Goal: Complete application form

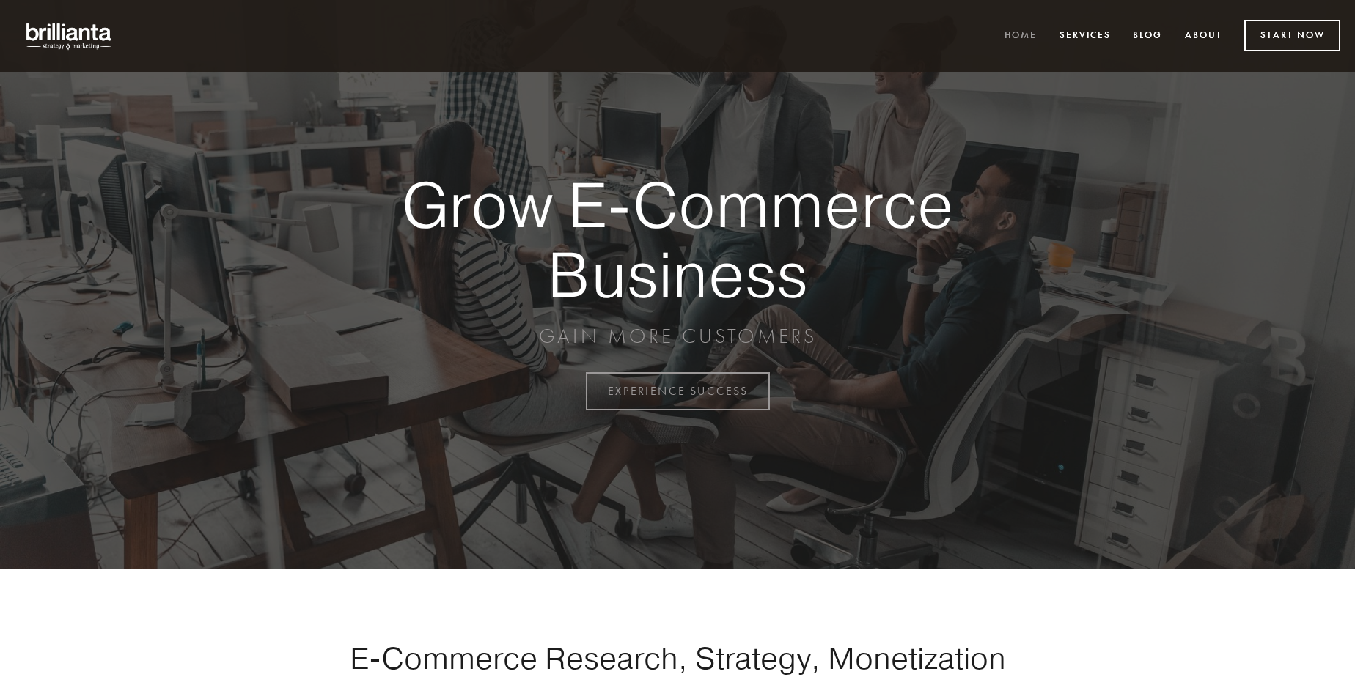
scroll to position [3843, 0]
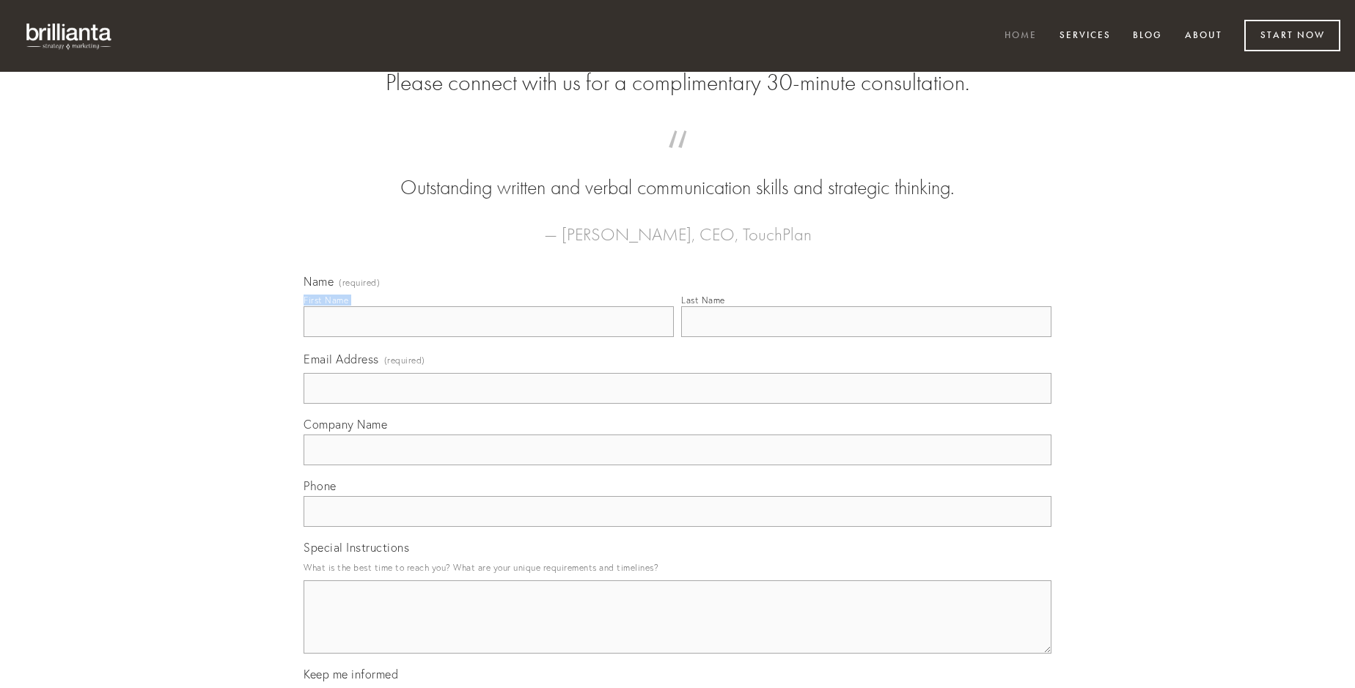
type input "[PERSON_NAME]"
click at [866, 337] on input "Last Name" at bounding box center [866, 321] width 370 height 31
type input "[PERSON_NAME]"
click at [677, 404] on input "Email Address (required)" at bounding box center [678, 388] width 748 height 31
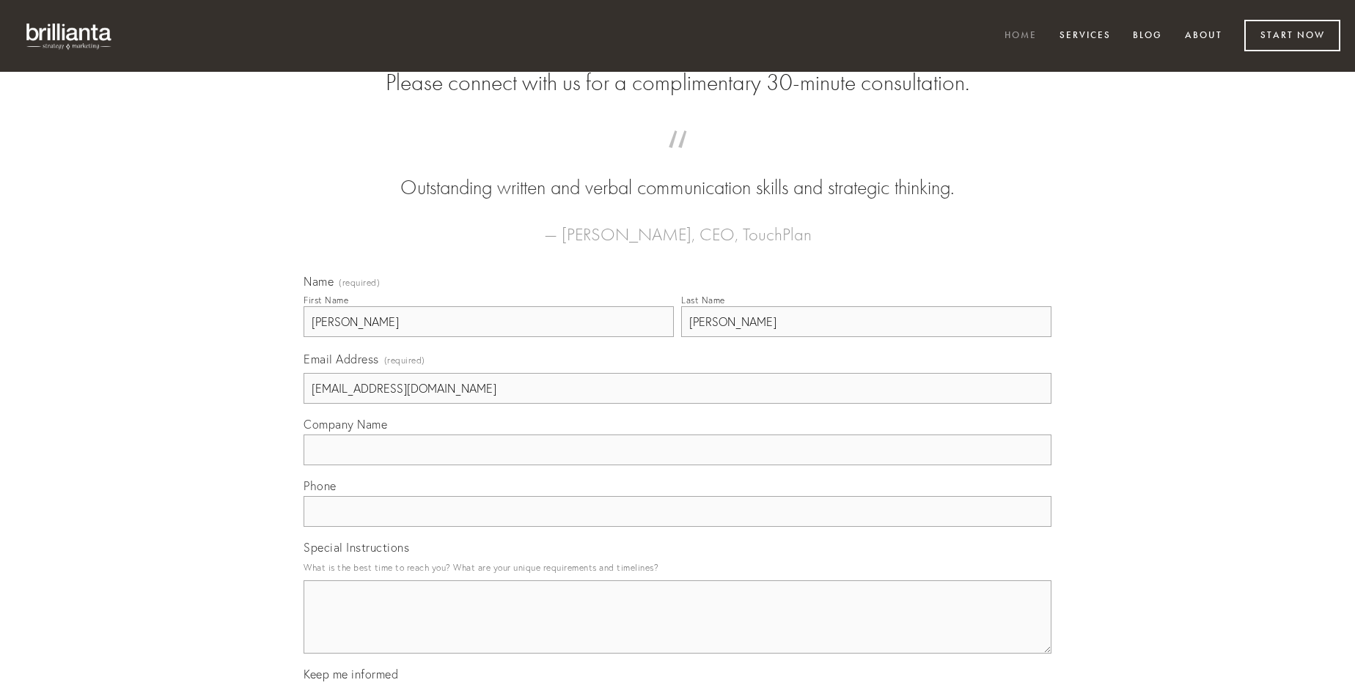
type input "[EMAIL_ADDRESS][DOMAIN_NAME]"
click at [677, 466] on input "Company Name" at bounding box center [678, 450] width 748 height 31
type input "verumtamen"
click at [677, 527] on input "text" at bounding box center [678, 511] width 748 height 31
click at [677, 631] on textarea "Special Instructions" at bounding box center [678, 617] width 748 height 73
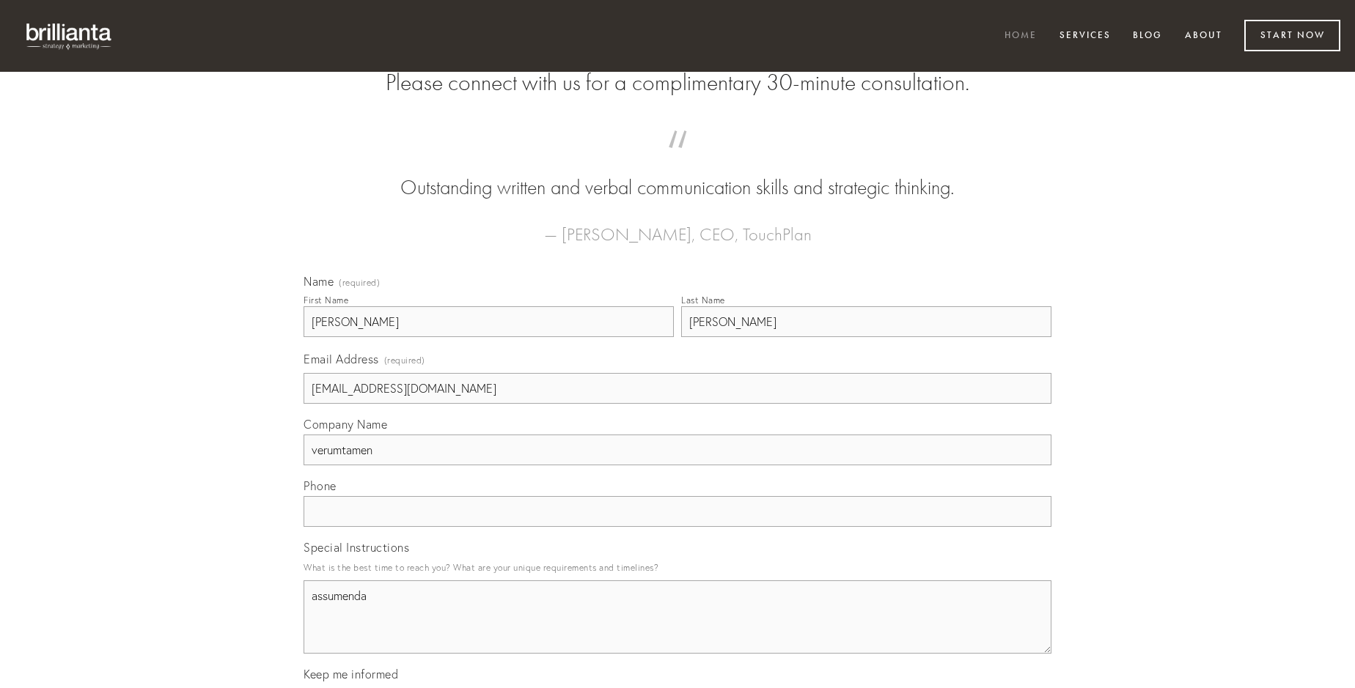
type textarea "assumenda"
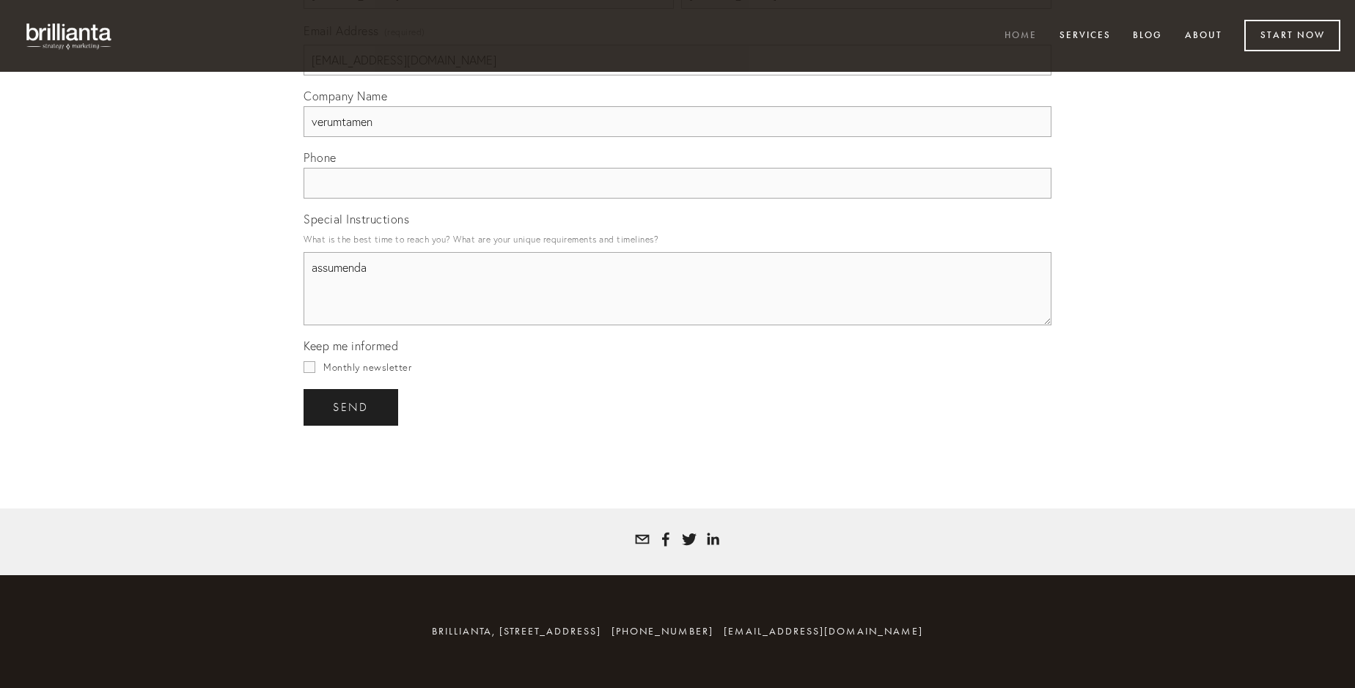
click at [352, 407] on span "send" at bounding box center [351, 407] width 36 height 13
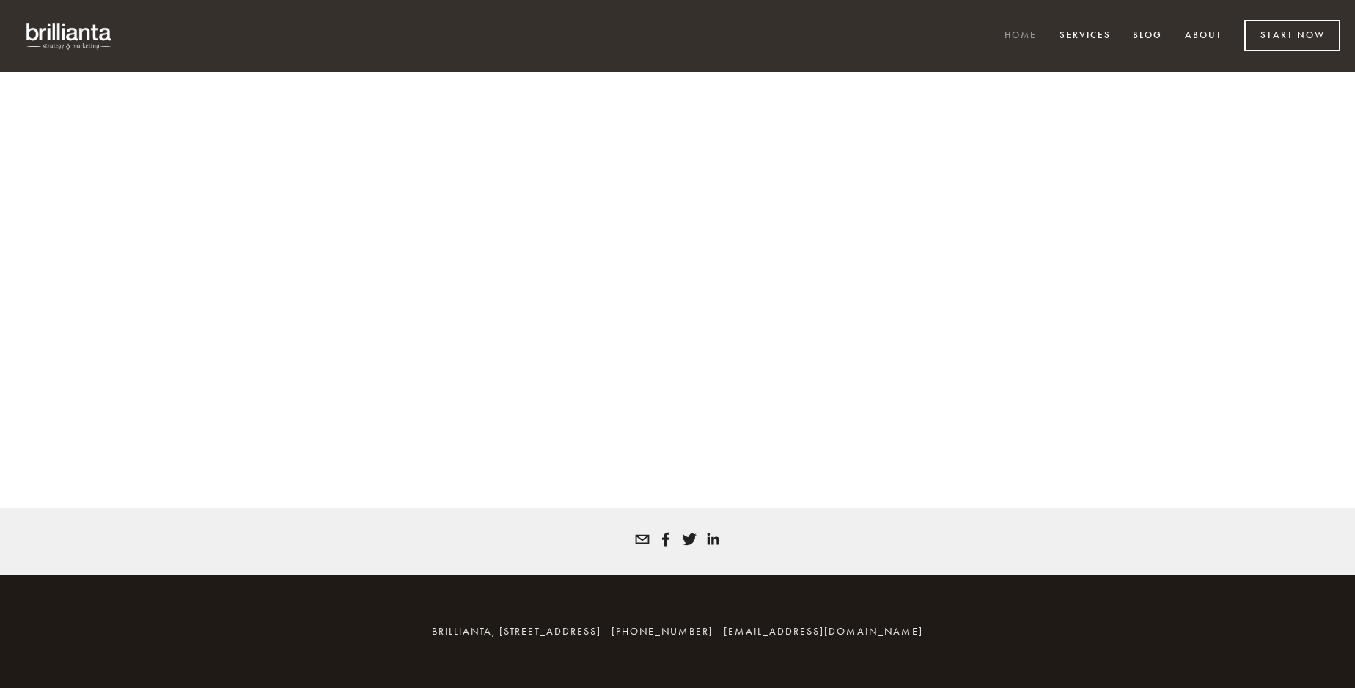
scroll to position [3823, 0]
